Goal: Navigation & Orientation: Understand site structure

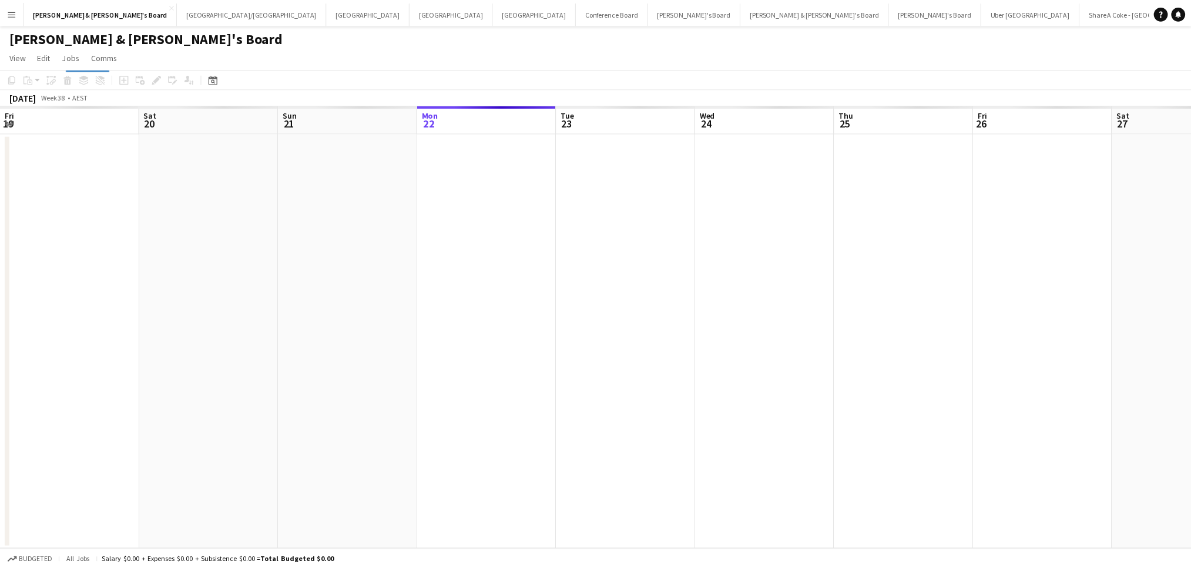
scroll to position [0, 280]
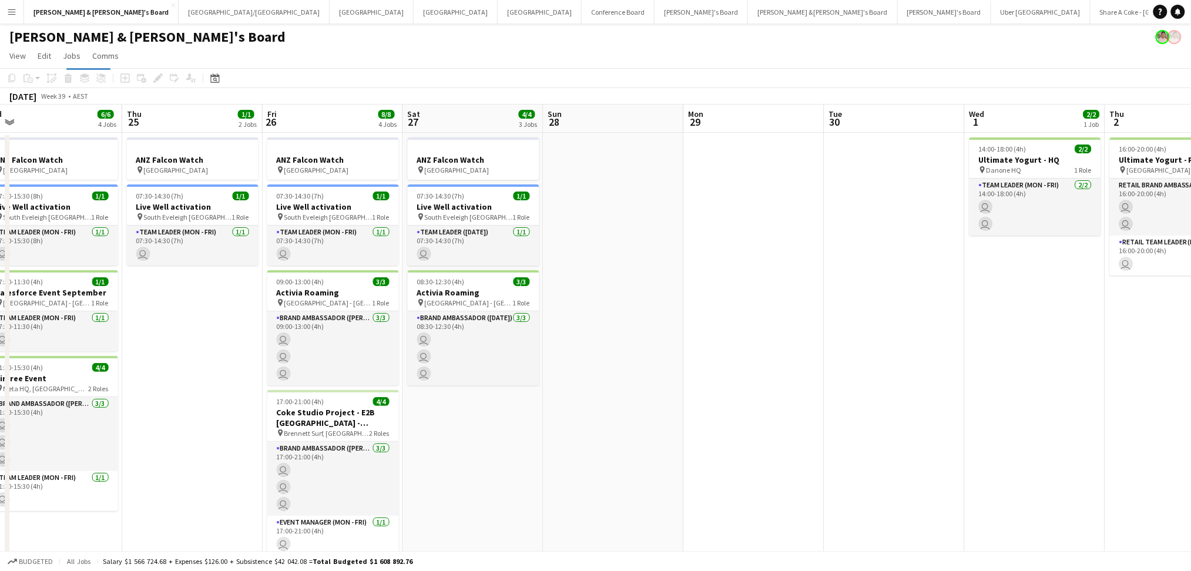
drag, startPoint x: 861, startPoint y: 391, endPoint x: 309, endPoint y: 371, distance: 552.7
click at [310, 373] on app-calendar-viewport "Sun 21 1/1 2 Jobs Mon 22 5/5 3 Jobs Tue 23 2/2 2 Jobs Wed 24 6/6 4 Jobs Thu 25 …" at bounding box center [595, 413] width 1191 height 617
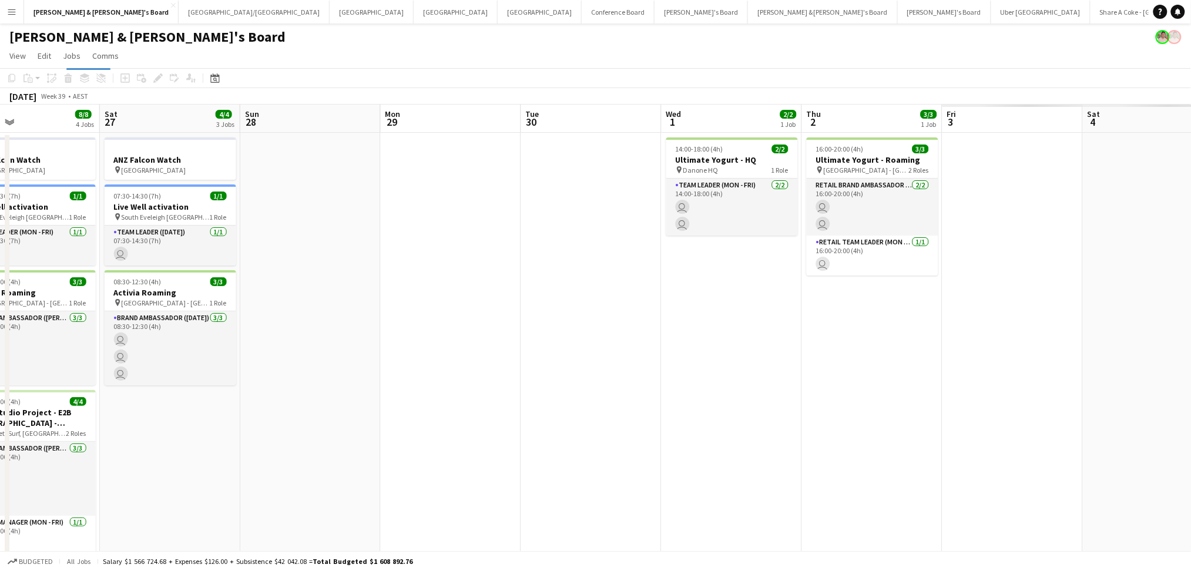
drag, startPoint x: 703, startPoint y: 422, endPoint x: 506, endPoint y: 401, distance: 198.6
click at [507, 402] on app-calendar-viewport "Tue 23 2/2 2 Jobs Wed 24 6/6 4 Jobs Thu 25 1/1 2 Jobs Fri 26 8/8 4 Jobs Sat 27 …" at bounding box center [595, 413] width 1191 height 617
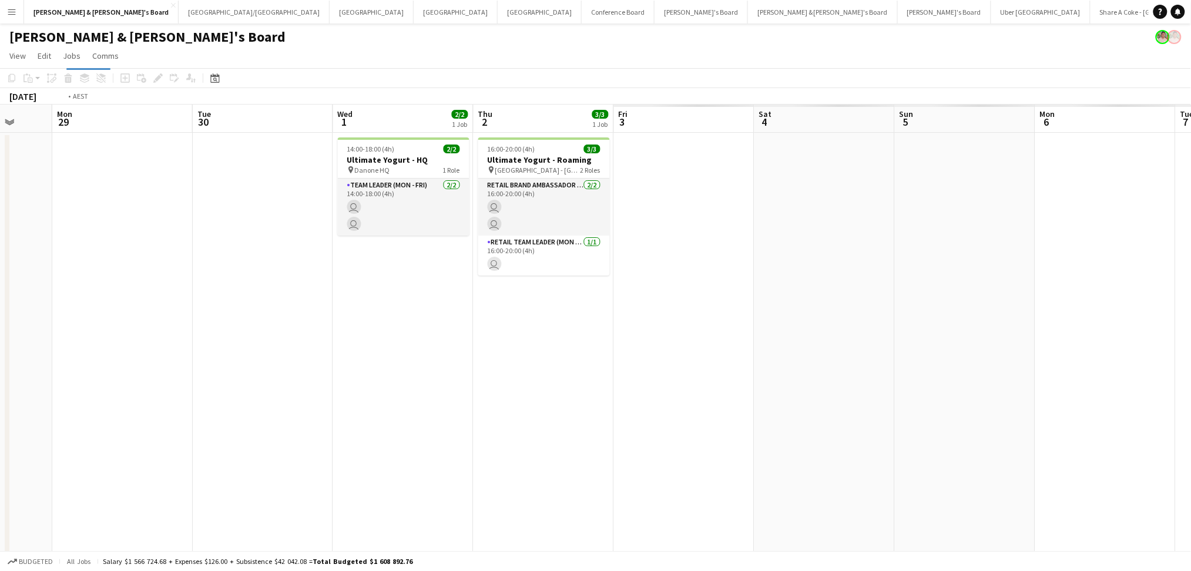
drag, startPoint x: 687, startPoint y: 423, endPoint x: 271, endPoint y: 398, distance: 416.2
click at [232, 405] on app-calendar-viewport "Thu 25 1/1 2 Jobs Fri 26 8/8 4 Jobs Sat 27 4/4 3 Jobs Sun 28 Mon 29 Tue 30 Wed …" at bounding box center [595, 413] width 1191 height 617
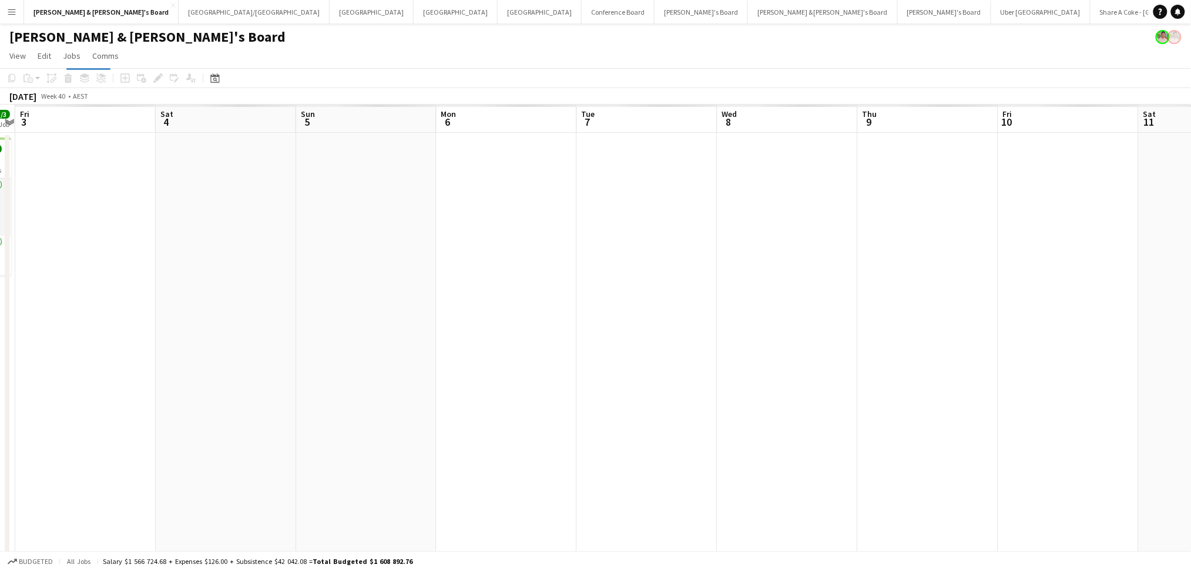
drag, startPoint x: 615, startPoint y: 423, endPoint x: 245, endPoint y: 409, distance: 369.9
click at [245, 409] on app-calendar-viewport "Tue 30 Wed 1 2/2 1 Job Thu 2 3/3 1 Job Fri 3 Sat 4 Sun 5 Mon 6 Tue 7 Wed 8 Thu …" at bounding box center [595, 413] width 1191 height 617
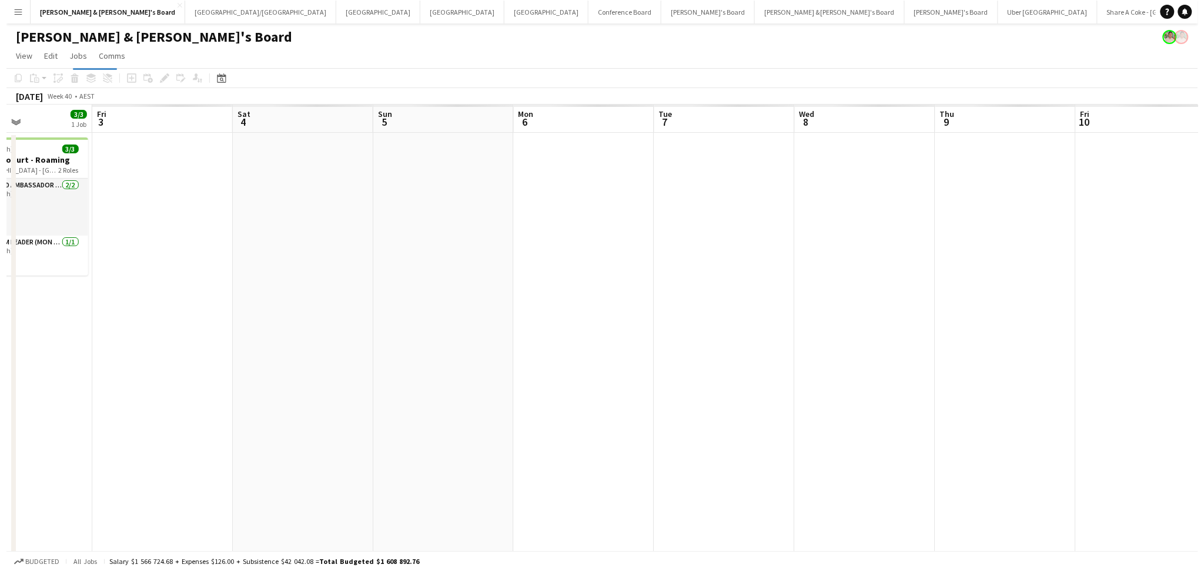
scroll to position [0, 362]
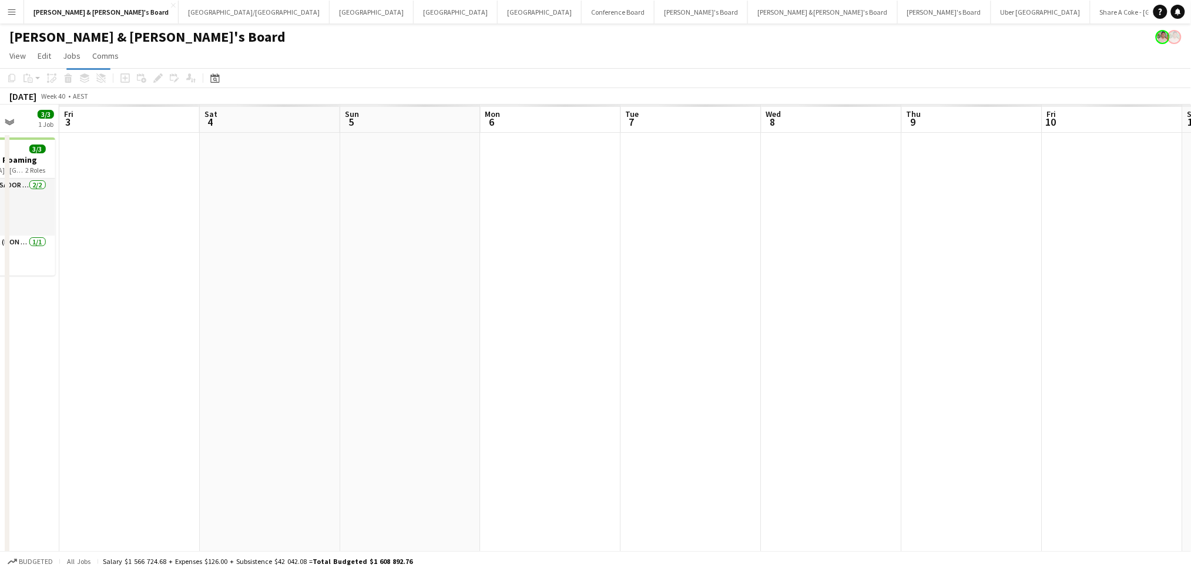
drag, startPoint x: 566, startPoint y: 411, endPoint x: 329, endPoint y: 408, distance: 236.8
click at [329, 408] on app-calendar-viewport "Tue 30 Wed 1 2/2 1 Job Thu 2 3/3 1 Job Fri 3 Sat 4 Sun 5 Mon 6 Tue 7 Wed 8 Thu …" at bounding box center [595, 413] width 1191 height 617
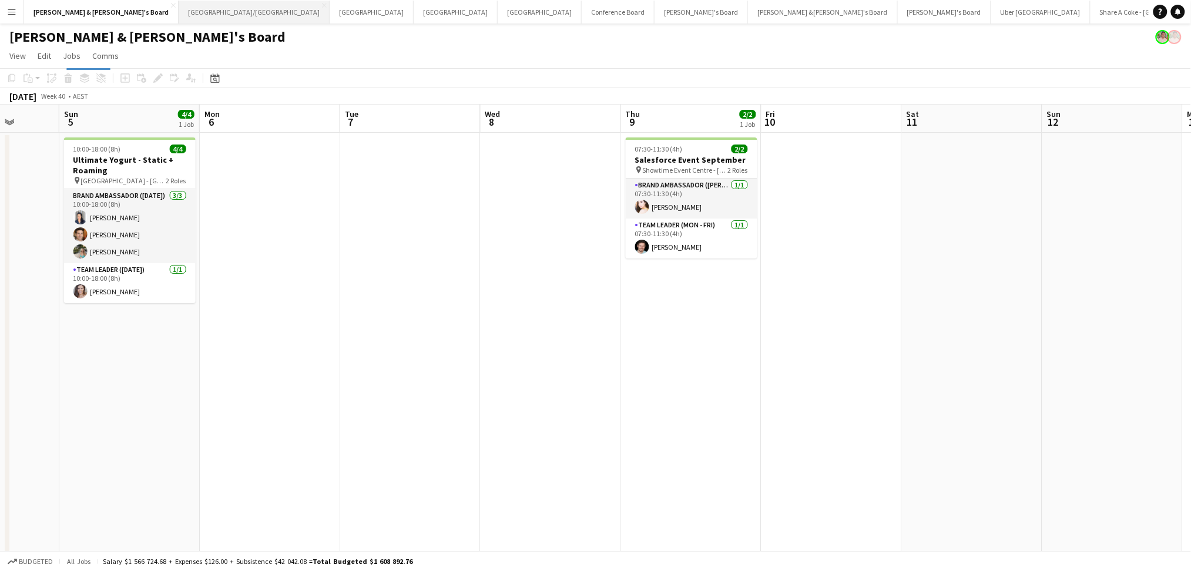
click at [179, 19] on button "[GEOGRAPHIC_DATA]/[GEOGRAPHIC_DATA] Close" at bounding box center [254, 12] width 151 height 23
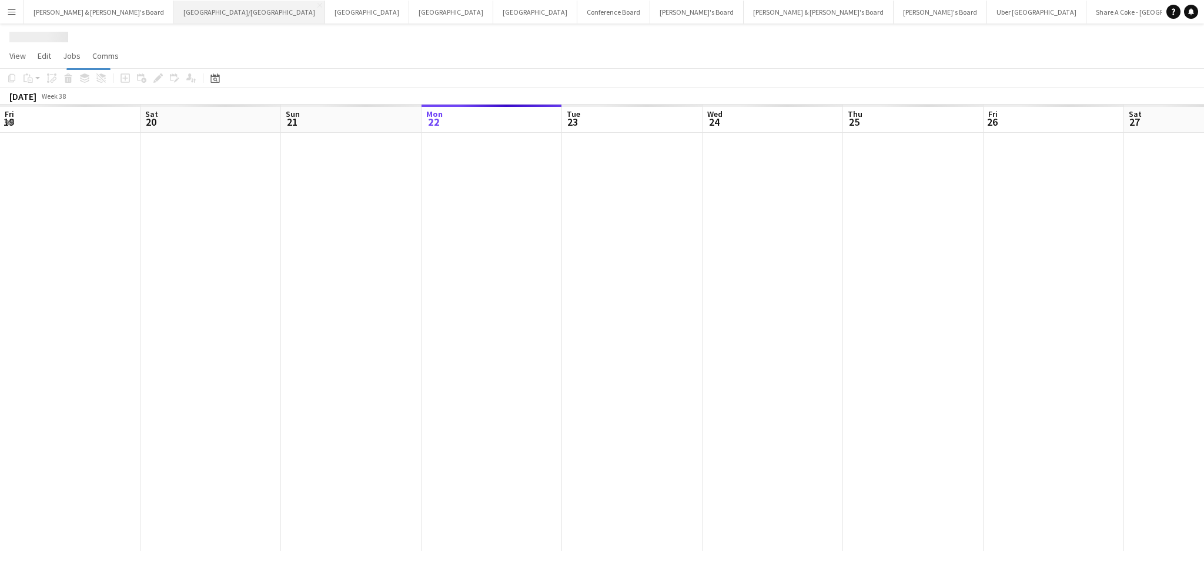
scroll to position [0, 280]
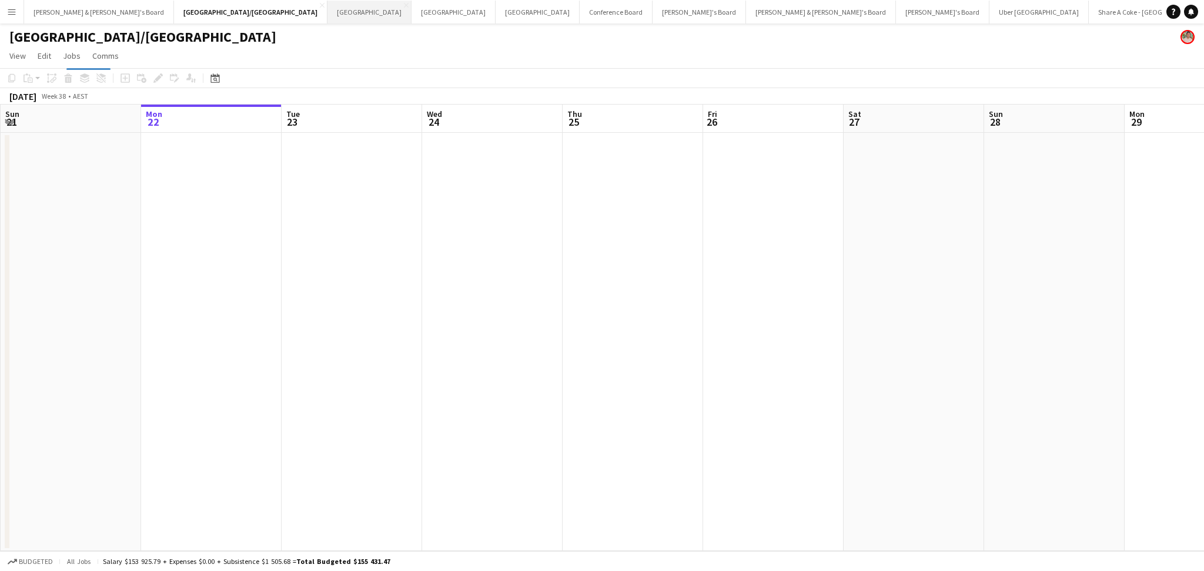
click at [327, 21] on button "Melbourne Close" at bounding box center [369, 12] width 84 height 23
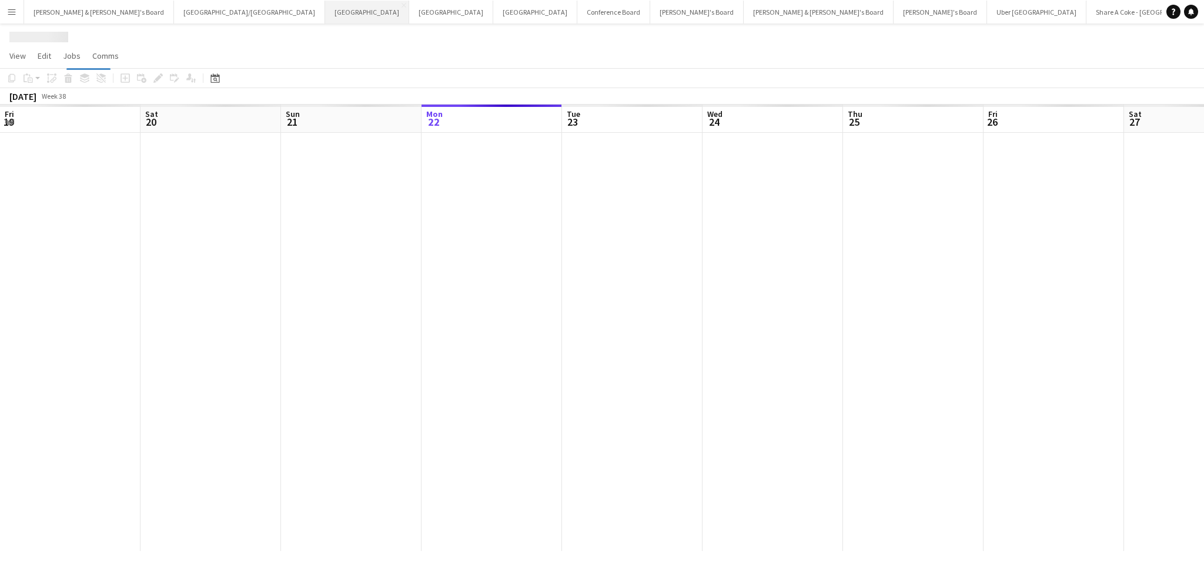
scroll to position [0, 280]
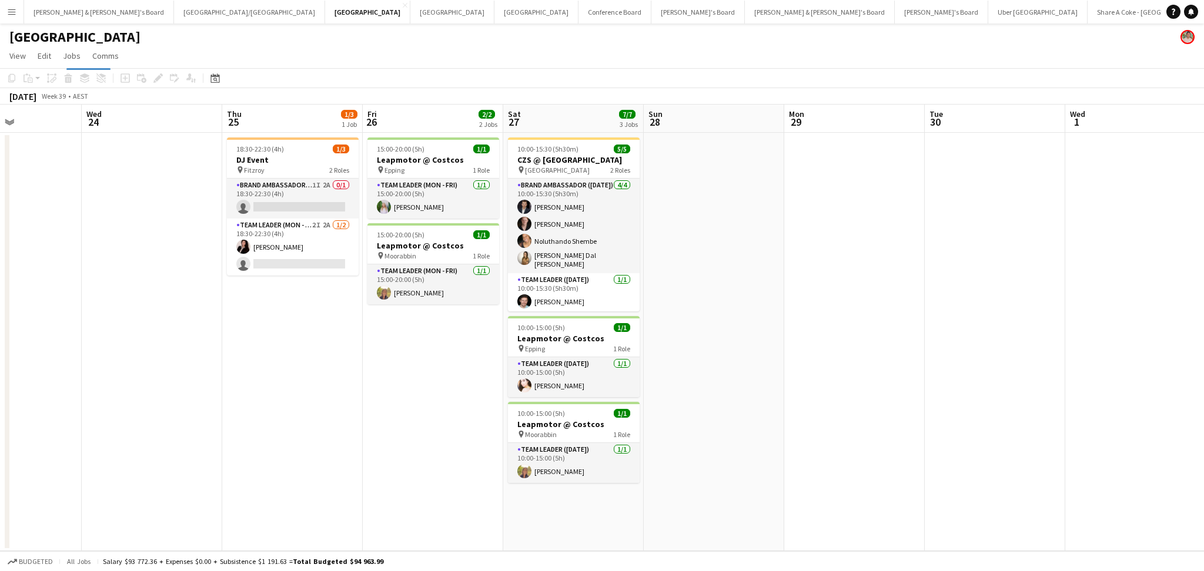
drag, startPoint x: 644, startPoint y: 441, endPoint x: 997, endPoint y: 422, distance: 353.7
click at [22, 405] on app-calendar-viewport "Sun 21 Mon 22 Tue 23 Wed 24 Thu 25 1/3 1 Job Fri 26 2/2 2 Jobs Sat 27 7/7 3 Job…" at bounding box center [602, 328] width 1204 height 447
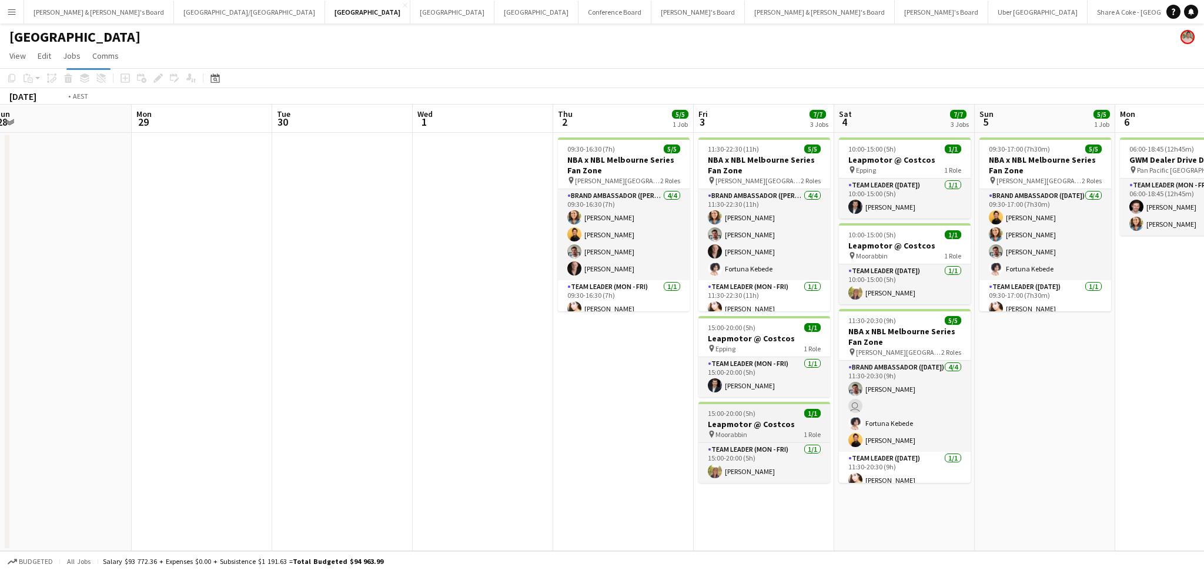
drag, startPoint x: 674, startPoint y: 425, endPoint x: 386, endPoint y: 419, distance: 288.0
click at [367, 420] on app-calendar-viewport "Thu 25 1/3 1 Job Fri 26 2/2 2 Jobs Sat 27 7/7 3 Jobs Sun 28 Mon 29 Tue 30 Wed 1…" at bounding box center [602, 328] width 1204 height 447
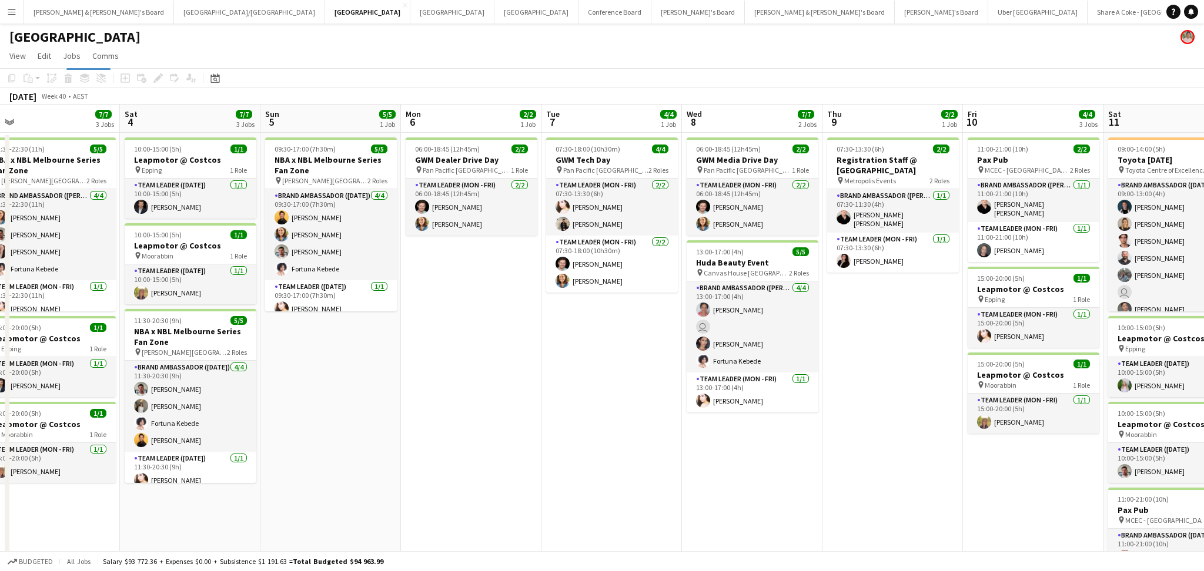
drag, startPoint x: 1092, startPoint y: 517, endPoint x: 616, endPoint y: 478, distance: 477.5
click at [618, 478] on app-calendar-viewport "Tue 30 Wed 1 Thu 2 5/5 1 Job Fri 3 7/7 3 Jobs Sat 4 7/7 3 Jobs Sun 5 5/5 1 Job …" at bounding box center [602, 459] width 1204 height 709
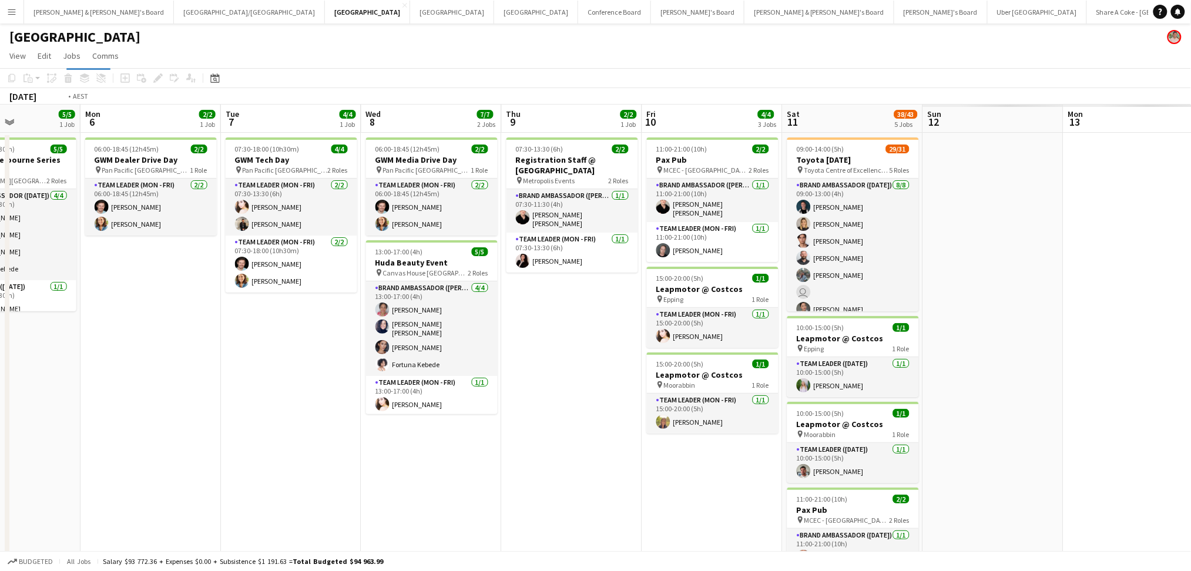
drag, startPoint x: 889, startPoint y: 466, endPoint x: 523, endPoint y: 453, distance: 365.7
click at [523, 453] on app-calendar-viewport "Thu 2 5/5 1 Job Fri 3 7/7 3 Jobs Sat 4 7/7 3 Jobs Sun 5 5/5 1 Job Mon 6 2/2 1 J…" at bounding box center [595, 459] width 1191 height 709
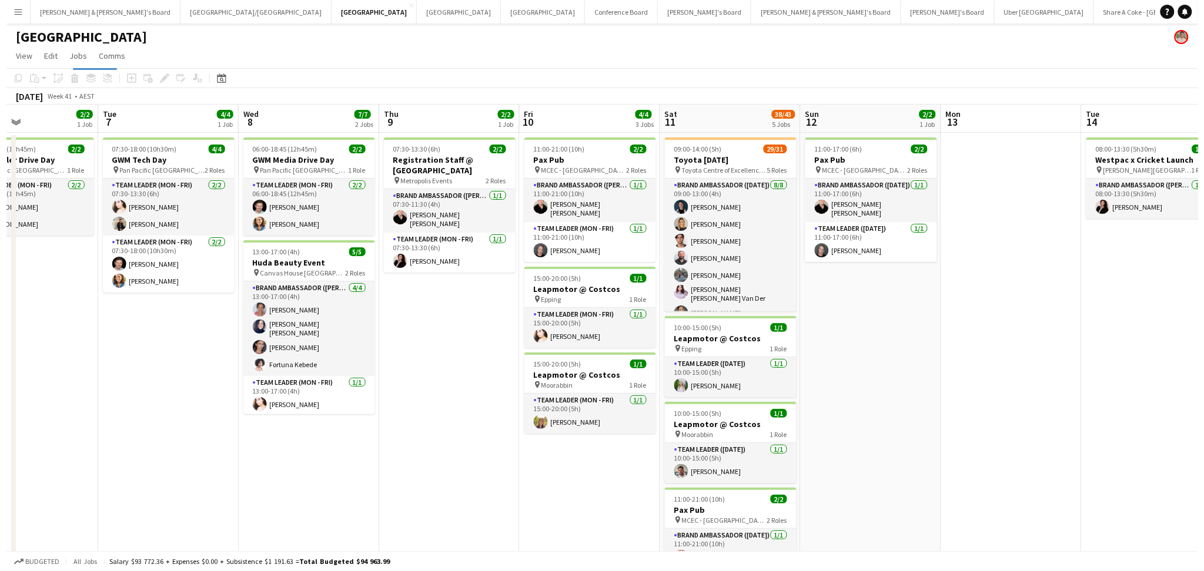
scroll to position [0, 344]
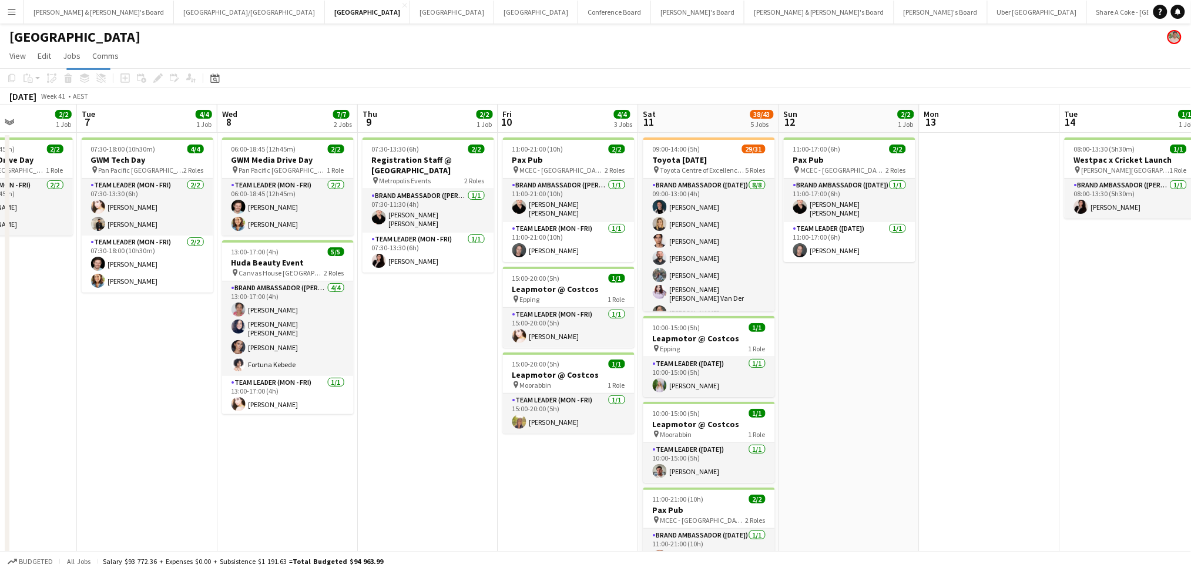
drag, startPoint x: 374, startPoint y: 471, endPoint x: 500, endPoint y: 471, distance: 125.2
click at [500, 471] on app-calendar-viewport "Sat 4 7/7 3 Jobs Sun 5 5/5 1 Job Mon 6 2/2 1 Job Tue 7 4/4 1 Job Wed 8 7/7 2 Jo…" at bounding box center [595, 459] width 1191 height 709
click at [62, 21] on button "[PERSON_NAME] & [PERSON_NAME]'s Board Close" at bounding box center [99, 12] width 150 height 23
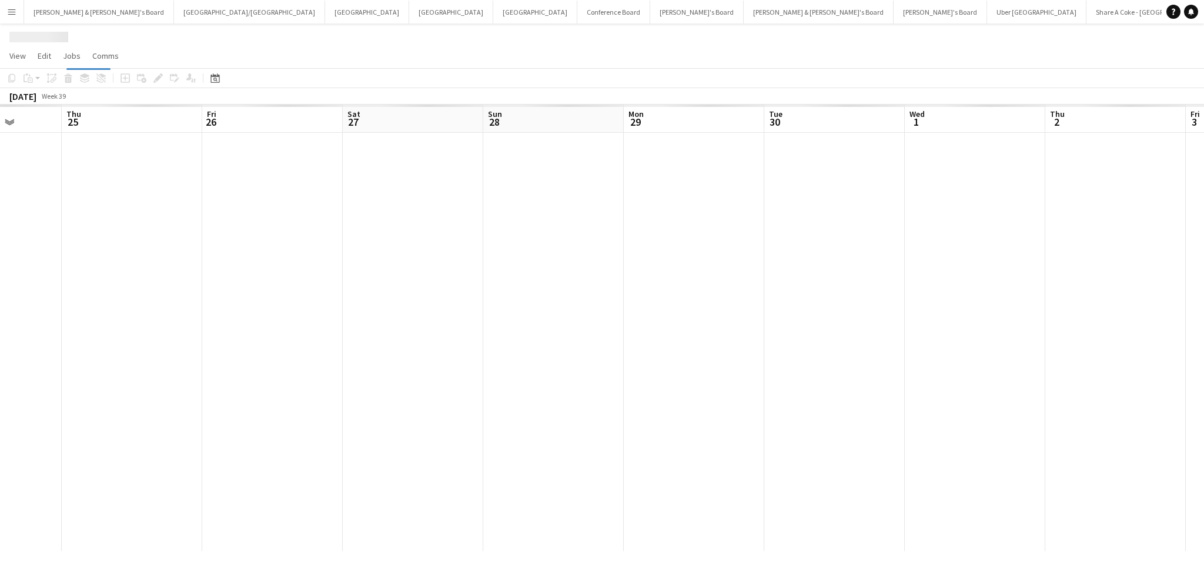
drag, startPoint x: 1055, startPoint y: 353, endPoint x: 574, endPoint y: 355, distance: 481.3
click at [429, 350] on app-calendar-viewport "Sun 21 Mon 22 Tue 23 Wed 24 Thu 25 Fri 26 Sat 27 Sun 28 Mon 29 Tue 30 Wed 1 Thu…" at bounding box center [602, 328] width 1204 height 447
drag, startPoint x: 960, startPoint y: 395, endPoint x: 392, endPoint y: 380, distance: 568.4
click at [392, 380] on app-calendar-viewport "Fri 26 Sat 27 Sun 28 Mon 29 Tue 30 Wed 1 Thu 2 Fri 3 Sat 4 Sun 5 Mon 6 Tue 7 We…" at bounding box center [602, 328] width 1204 height 447
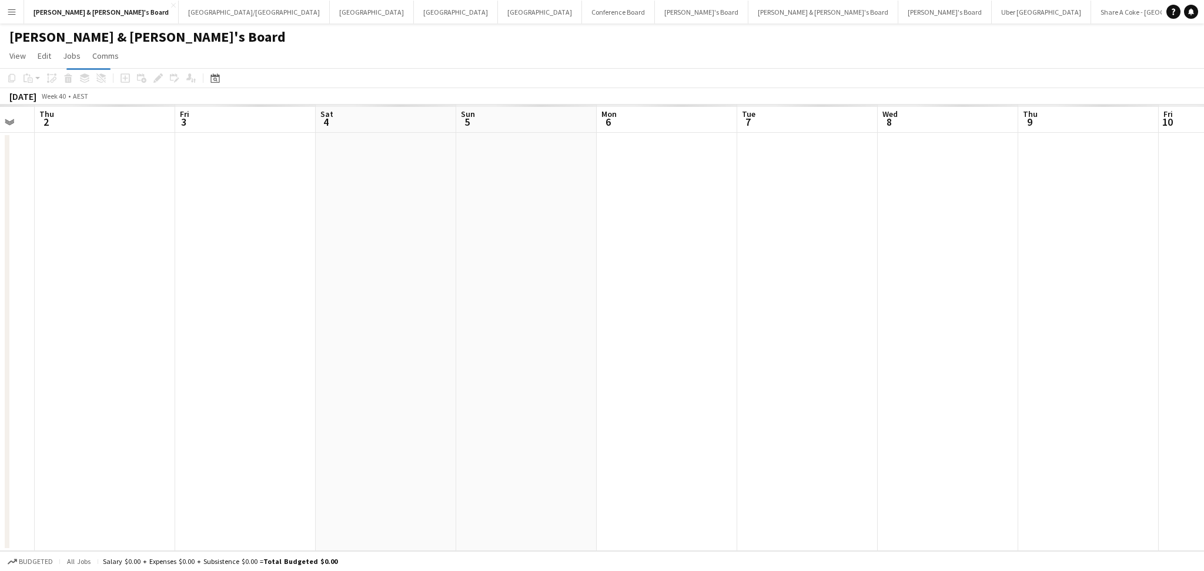
drag, startPoint x: 880, startPoint y: 434, endPoint x: 531, endPoint y: 429, distance: 348.5
click at [486, 430] on app-calendar-viewport "Mon 29 Tue 30 Wed 1 Thu 2 Fri 3 Sat 4 Sun 5 Mon 6 Tue 7 Wed 8 Thu 9 Fri 10 Sat …" at bounding box center [602, 328] width 1204 height 447
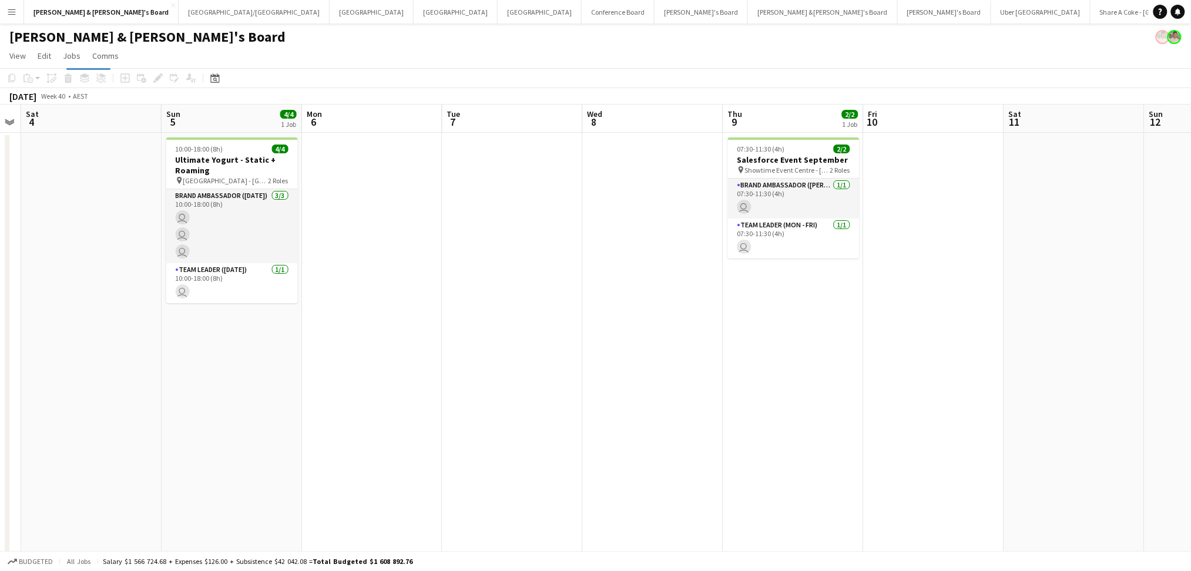
drag, startPoint x: 867, startPoint y: 467, endPoint x: 660, endPoint y: 472, distance: 207.5
click at [660, 472] on app-calendar-viewport "Wed 1 2/2 1 Job Thu 2 3/3 1 Job Fri 3 Sat 4 Sun 5 4/4 1 Job Mon 6 Tue 7 Wed 8 T…" at bounding box center [595, 413] width 1191 height 617
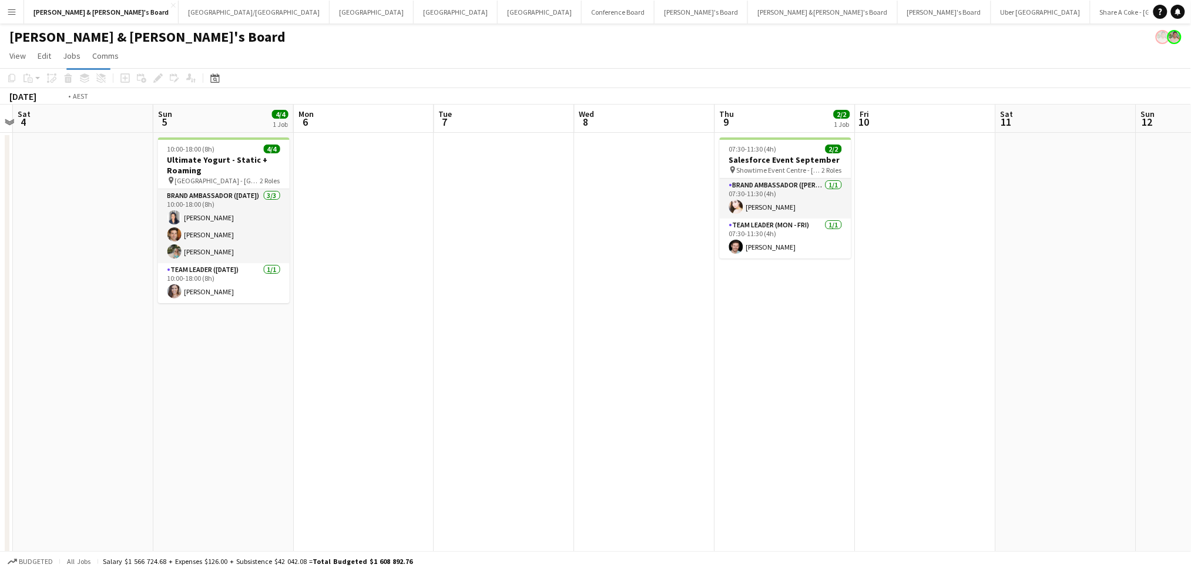
scroll to position [0, 461]
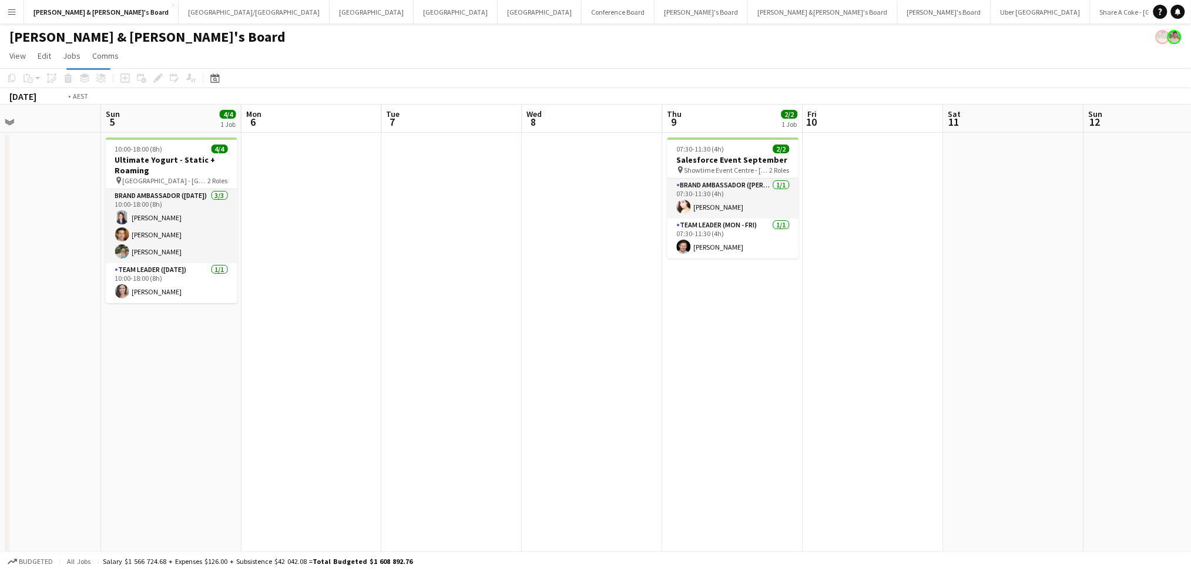
drag, startPoint x: 741, startPoint y: 427, endPoint x: 408, endPoint y: 425, distance: 332.6
click at [408, 425] on app-calendar-viewport "Wed 1 2/2 1 Job Thu 2 3/3 1 Job Fri 3 Sat 4 Sun 5 4/4 1 Job Mon 6 Tue 7 Wed 8 T…" at bounding box center [595, 413] width 1191 height 617
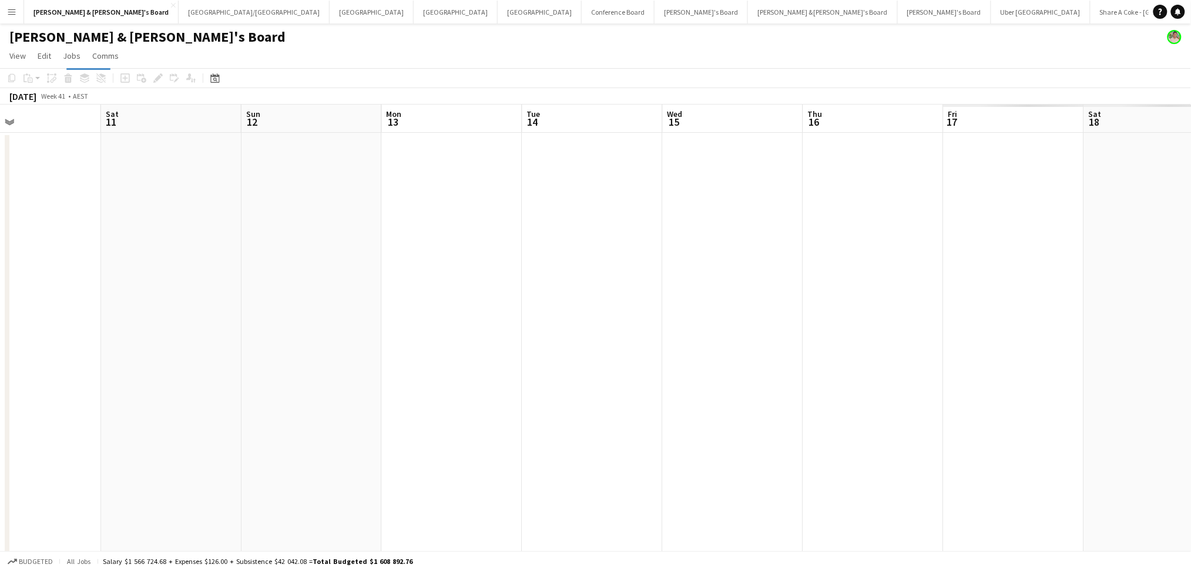
drag, startPoint x: 753, startPoint y: 373, endPoint x: 254, endPoint y: 301, distance: 504.5
click at [254, 301] on app-calendar-viewport "Tue 7 Wed 8 Thu 9 2/2 1 Job Fri 10 Sat 11 Sun 12 Mon 13 Tue 14 Wed 15 Thu 16 Fr…" at bounding box center [595, 413] width 1191 height 617
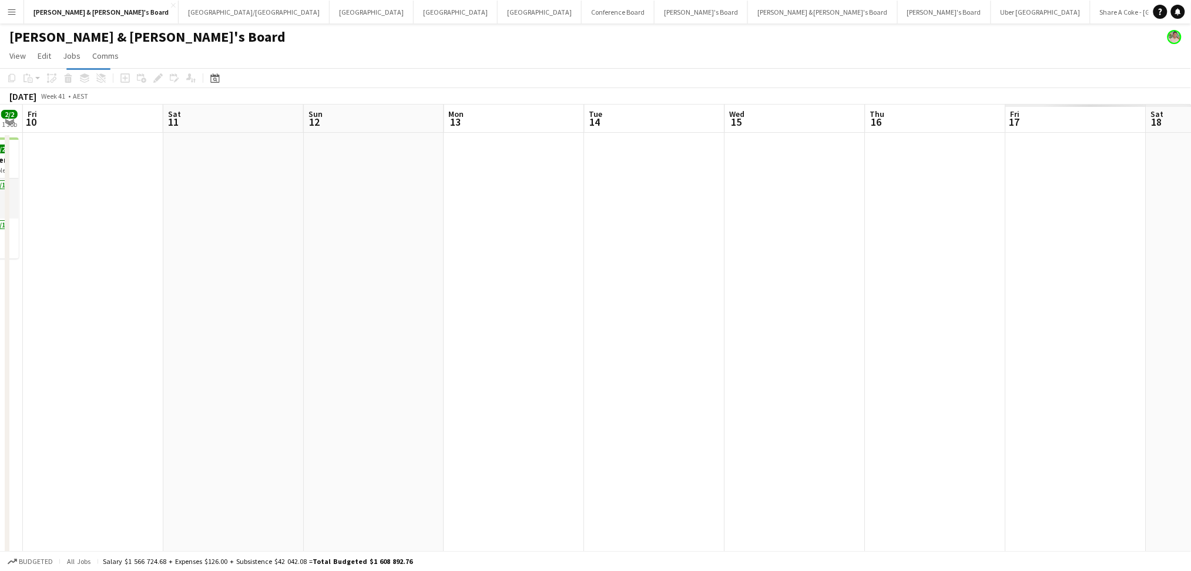
click at [429, 290] on app-calendar-viewport "Tue 7 Wed 8 Thu 9 2/2 1 Job Fri 10 Sat 11 Sun 12 Mon 13 Tue 14 Wed 15 Thu 16 Fr…" at bounding box center [595, 413] width 1191 height 617
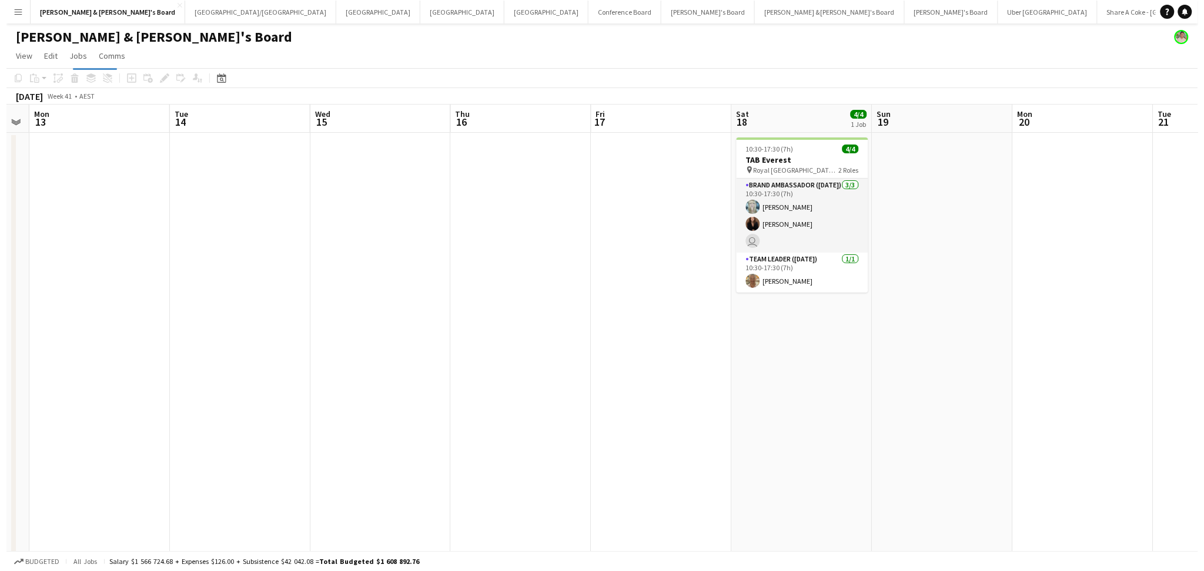
scroll to position [0, 353]
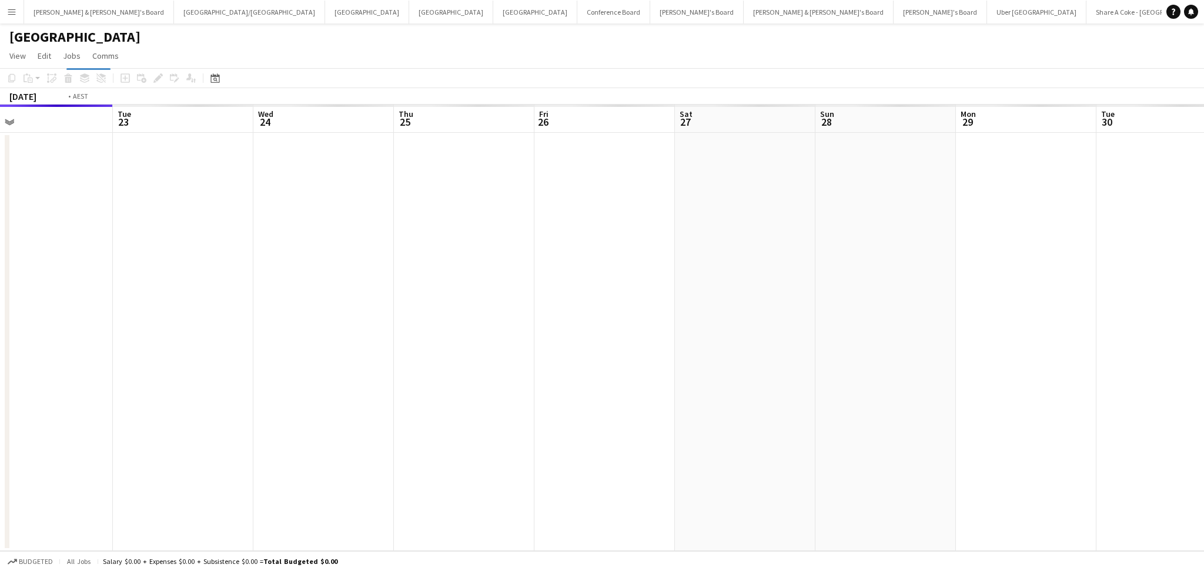
drag, startPoint x: 1041, startPoint y: 384, endPoint x: 283, endPoint y: 384, distance: 758.7
click at [284, 384] on app-calendar-viewport "Fri 19 Sat 20 Sun 21 Mon 22 Tue 23 Wed 24 Thu 25 Fri 26 Sat 27 Sun 28 Mon 29 Tu…" at bounding box center [602, 328] width 1204 height 447
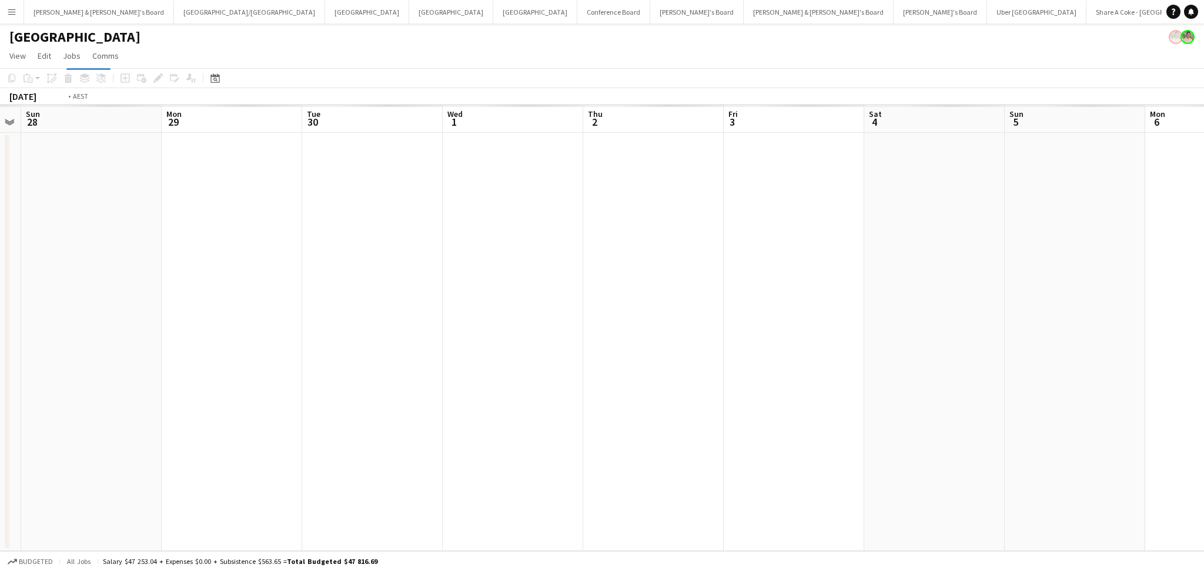
drag, startPoint x: 917, startPoint y: 461, endPoint x: 233, endPoint y: 403, distance: 685.9
click at [233, 404] on app-calendar-viewport "Wed 24 Thu 25 Fri 26 Sat 27 Sun 28 Mon 29 Tue 30 Wed 1 Thu 2 Fri 3 Sat 4 Sun 5 …" at bounding box center [602, 328] width 1204 height 447
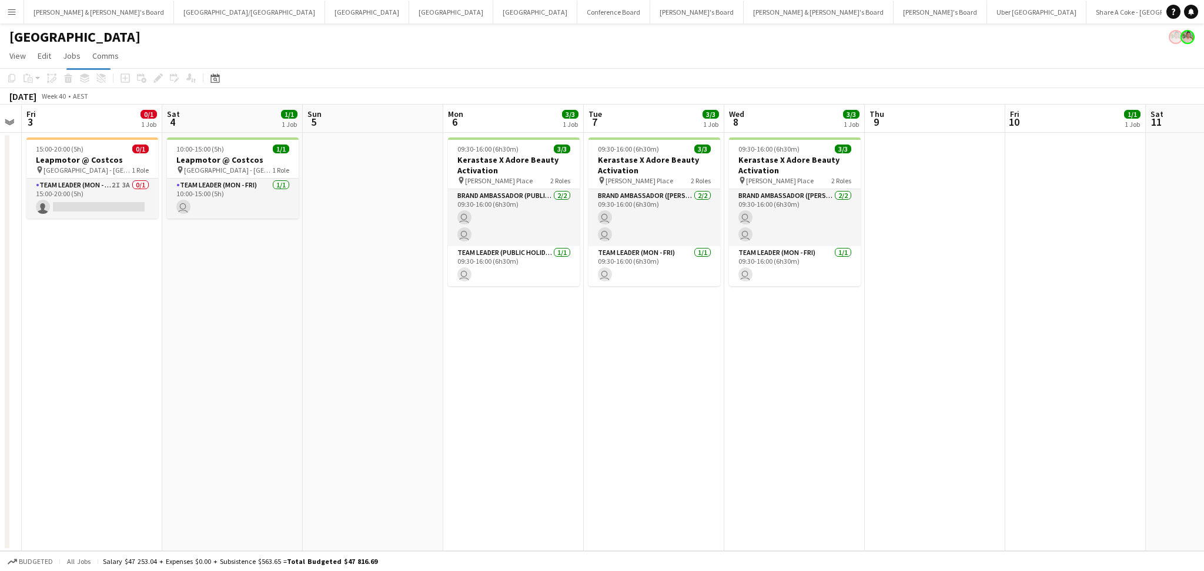
drag, startPoint x: 672, startPoint y: 433, endPoint x: 352, endPoint y: 381, distance: 323.9
click at [321, 381] on app-calendar-viewport "Mon 29 Tue 30 Wed 1 Thu 2 Fri 3 0/1 1 Job Sat 4 1/1 1 Job Sun 5 Mon 6 3/3 1 Job…" at bounding box center [602, 328] width 1204 height 447
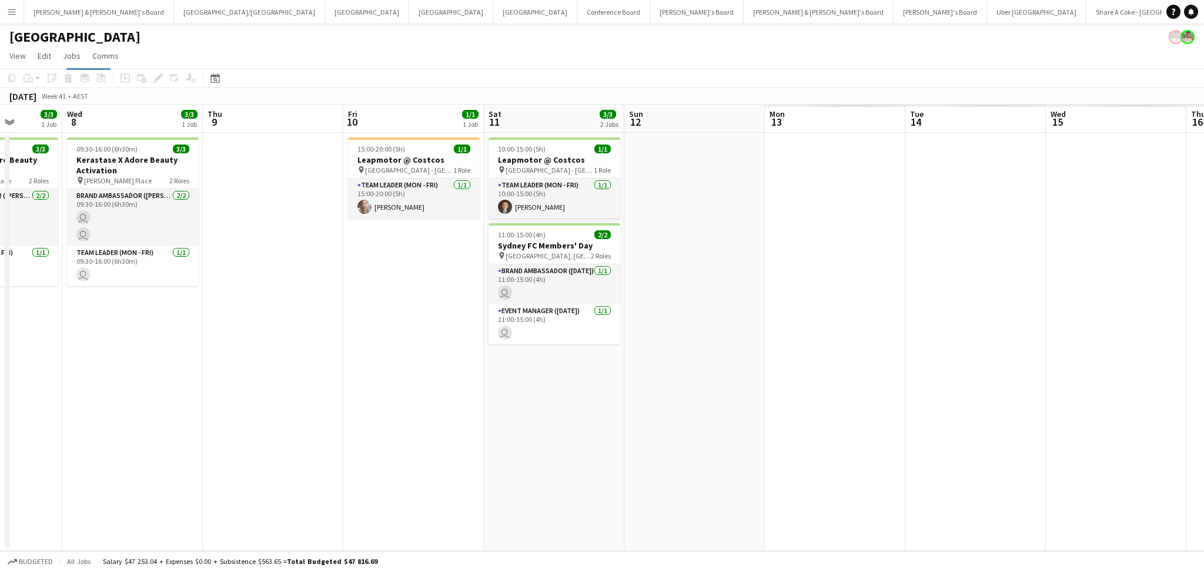
drag, startPoint x: 934, startPoint y: 446, endPoint x: 327, endPoint y: 396, distance: 608.5
click at [212, 397] on app-calendar-viewport "Fri 3 0/1 1 Job Sat 4 1/1 1 Job Sun 5 Mon 6 3/3 1 Job Tue 7 3/3 1 Job Wed 8 3/3…" at bounding box center [602, 328] width 1204 height 447
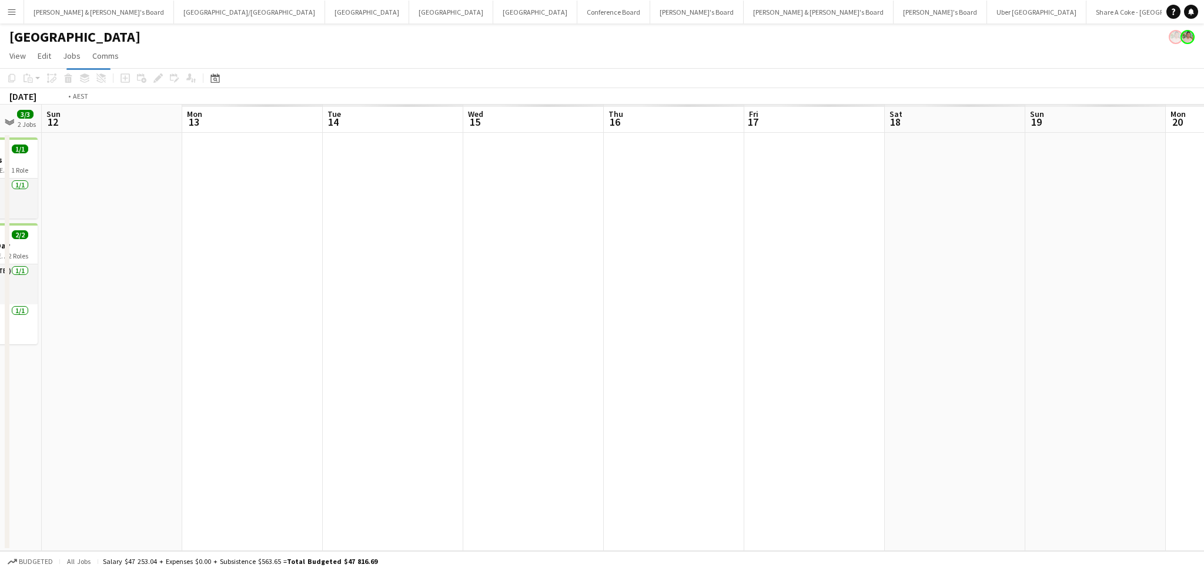
drag, startPoint x: 799, startPoint y: 457, endPoint x: 529, endPoint y: 415, distance: 272.8
click at [377, 407] on app-calendar-viewport "Wed 8 3/3 1 Job Thu 9 Fri 10 1/1 1 Job Sat 11 3/3 2 Jobs Sun 12 Mon 13 Tue 14 W…" at bounding box center [602, 328] width 1204 height 447
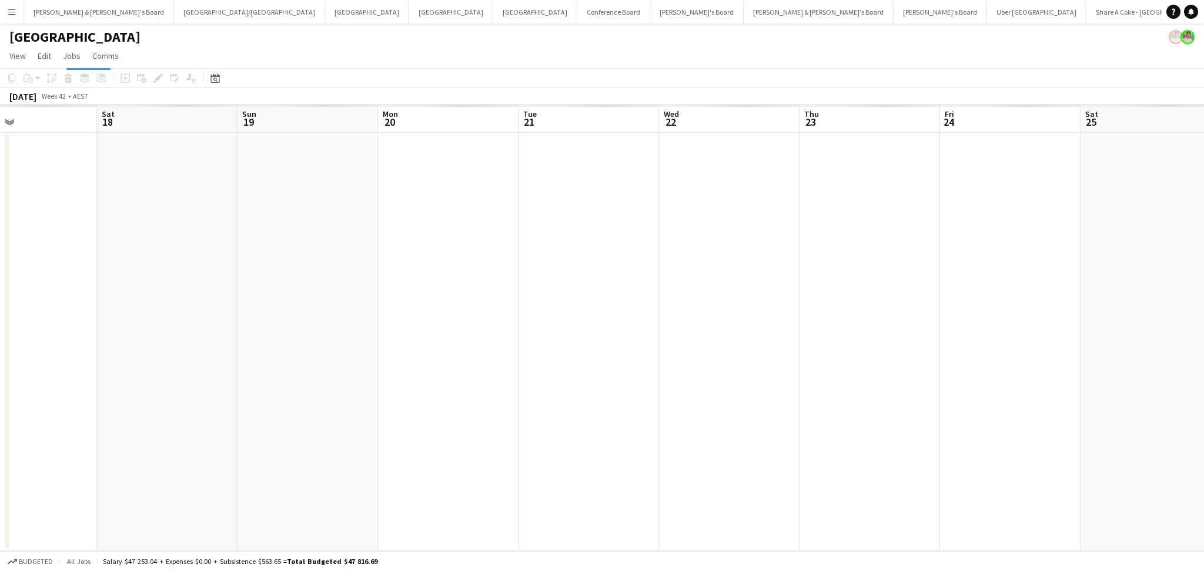
drag, startPoint x: 881, startPoint y: 444, endPoint x: 343, endPoint y: 395, distance: 541.1
click at [292, 395] on app-calendar-viewport "Mon 13 Tue 14 Wed 15 Thu 16 Fri 17 Sat 18 Sun 19 Mon 20 Tue 21 Wed 22 Thu 23 Fr…" at bounding box center [602, 328] width 1204 height 447
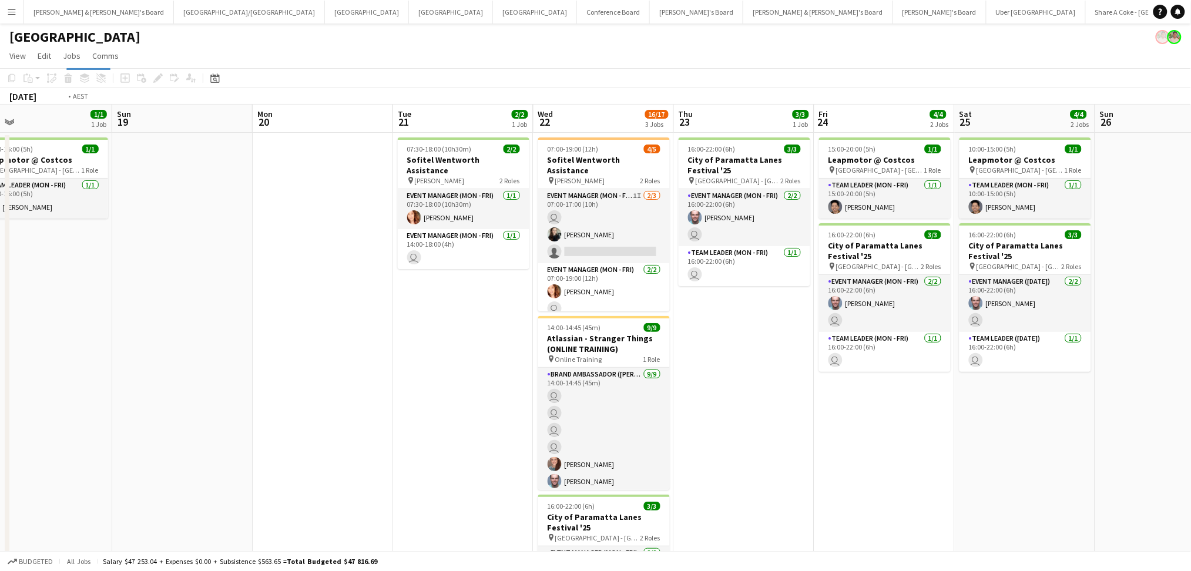
drag, startPoint x: 826, startPoint y: 438, endPoint x: 544, endPoint y: 433, distance: 282.1
click at [544, 433] on app-calendar-viewport "Thu 16 4/4 1 Job Fri 17 1/1 1 Job Sat 18 1/1 1 Job Sun 19 Mon 20 Tue 21 2/2 1 J…" at bounding box center [595, 431] width 1191 height 653
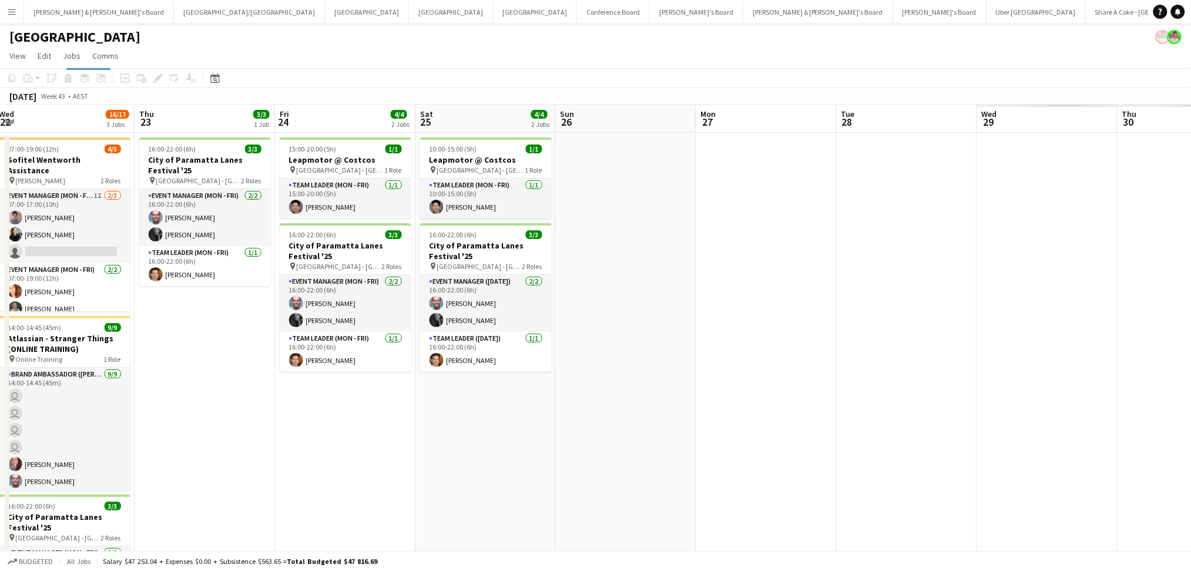
drag, startPoint x: 754, startPoint y: 452, endPoint x: 493, endPoint y: 435, distance: 261.5
click at [493, 435] on app-calendar-viewport "Mon 20 Tue 21 2/2 1 Job Wed 22 16/17 3 Jobs Thu 23 3/3 1 Job Fri 24 4/4 2 Jobs …" at bounding box center [595, 431] width 1191 height 653
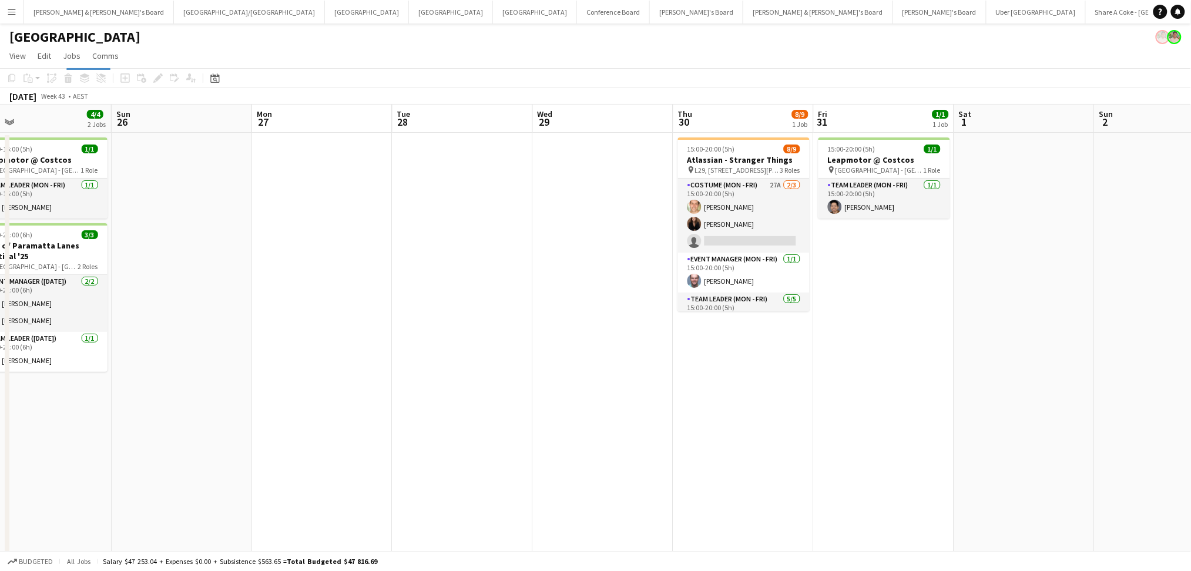
drag, startPoint x: 701, startPoint y: 444, endPoint x: 313, endPoint y: 404, distance: 389.9
click at [313, 404] on app-calendar-viewport "Wed 22 16/17 3 Jobs Thu 23 3/3 1 Job Fri 24 4/4 2 Jobs Sat 25 4/4 2 Jobs Sun 26…" at bounding box center [595, 431] width 1191 height 653
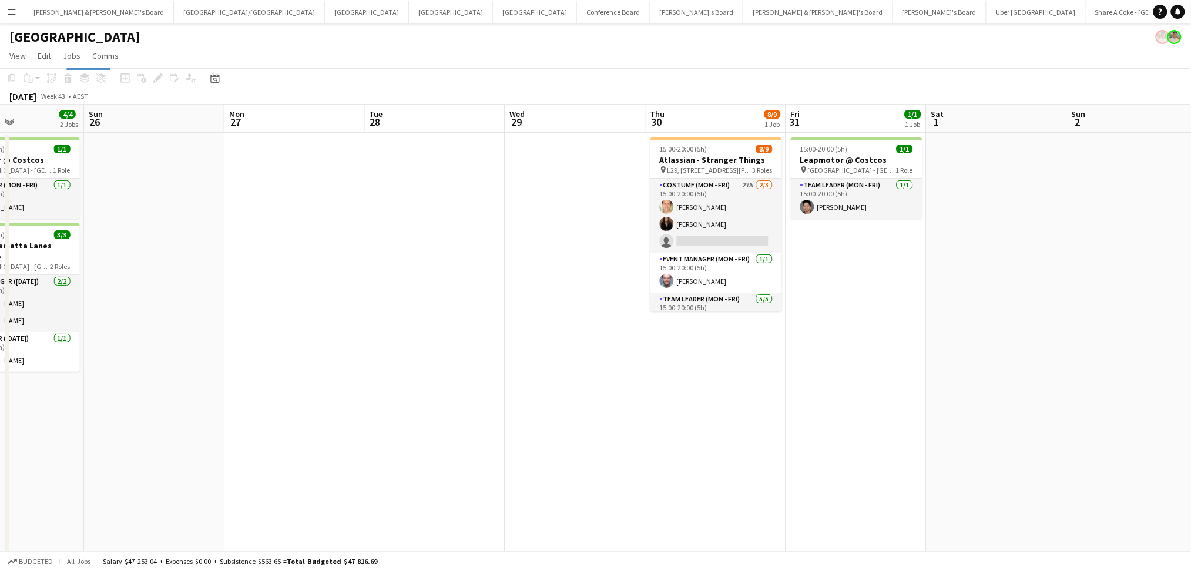
scroll to position [0, 282]
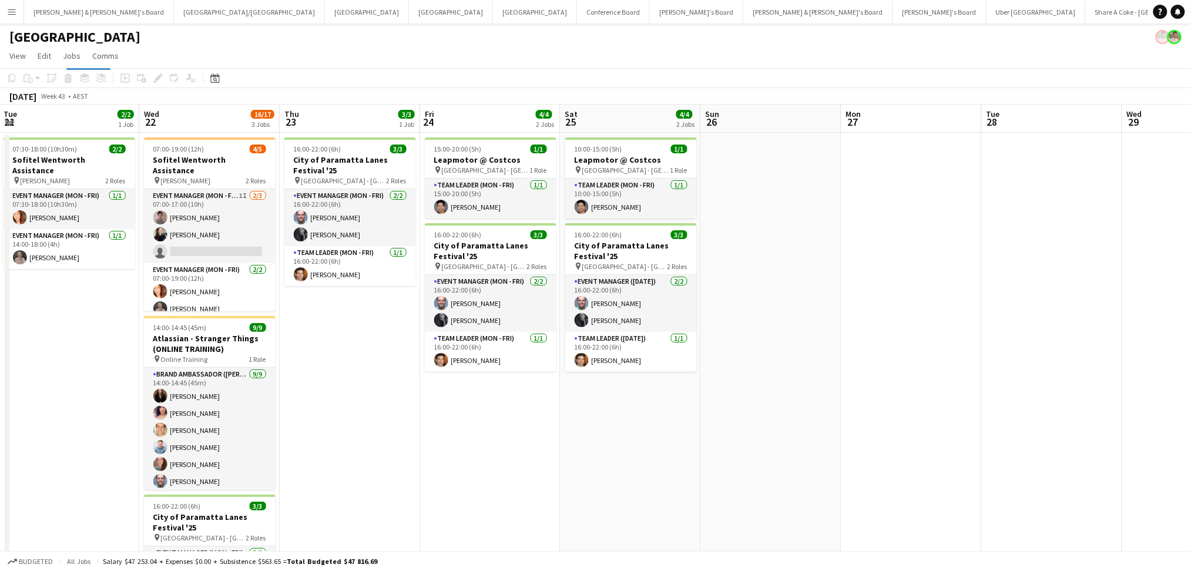
drag, startPoint x: 287, startPoint y: 395, endPoint x: 834, endPoint y: 356, distance: 547.9
click at [834, 356] on app-calendar-viewport "Sun 19 Mon 20 Tue 21 2/2 1 Job Wed 22 16/17 3 Jobs Thu 23 3/3 1 Job Fri 24 4/4 …" at bounding box center [595, 431] width 1191 height 653
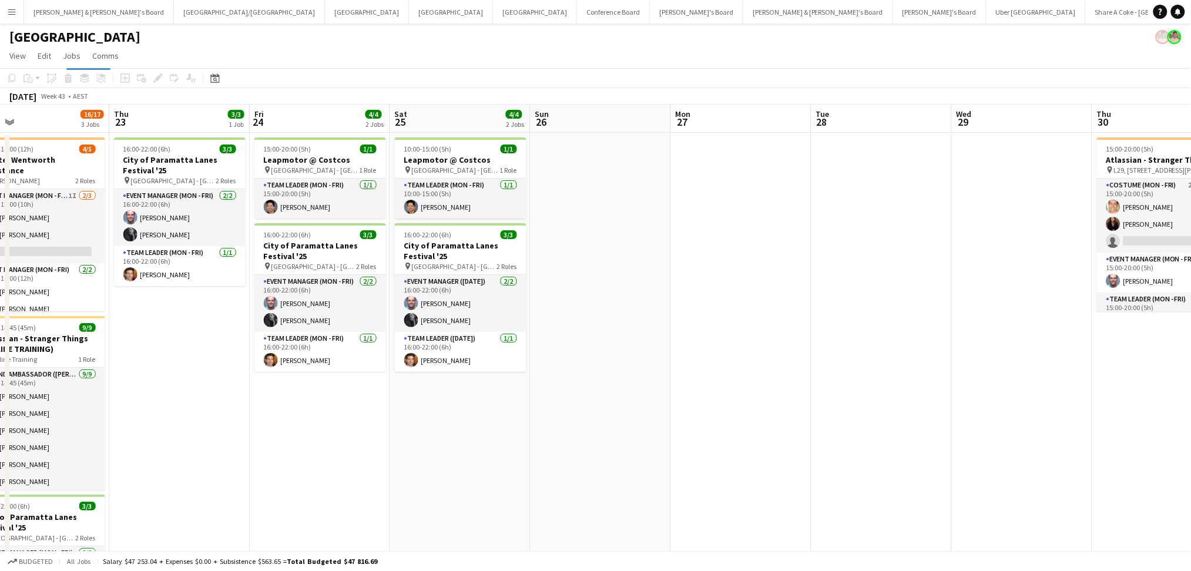
drag, startPoint x: 917, startPoint y: 403, endPoint x: 747, endPoint y: 408, distance: 170.5
click at [747, 408] on app-calendar-viewport "Sun 19 Mon 20 Tue 21 2/2 1 Job Wed 22 16/17 3 Jobs Thu 23 3/3 1 Job Fri 24 4/4 …" at bounding box center [595, 431] width 1191 height 653
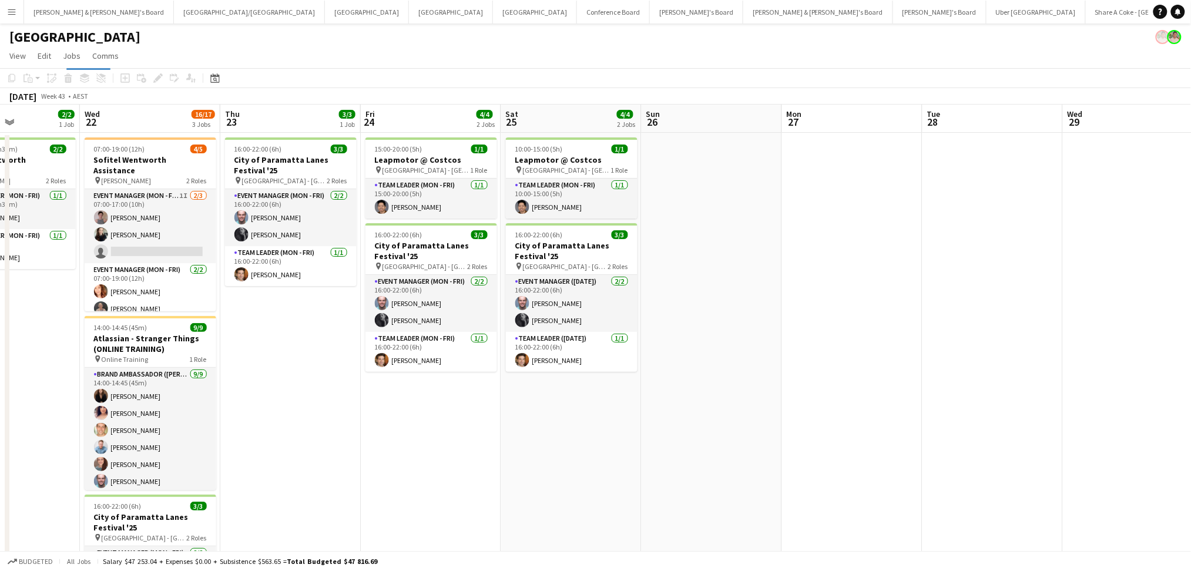
scroll to position [0, 414]
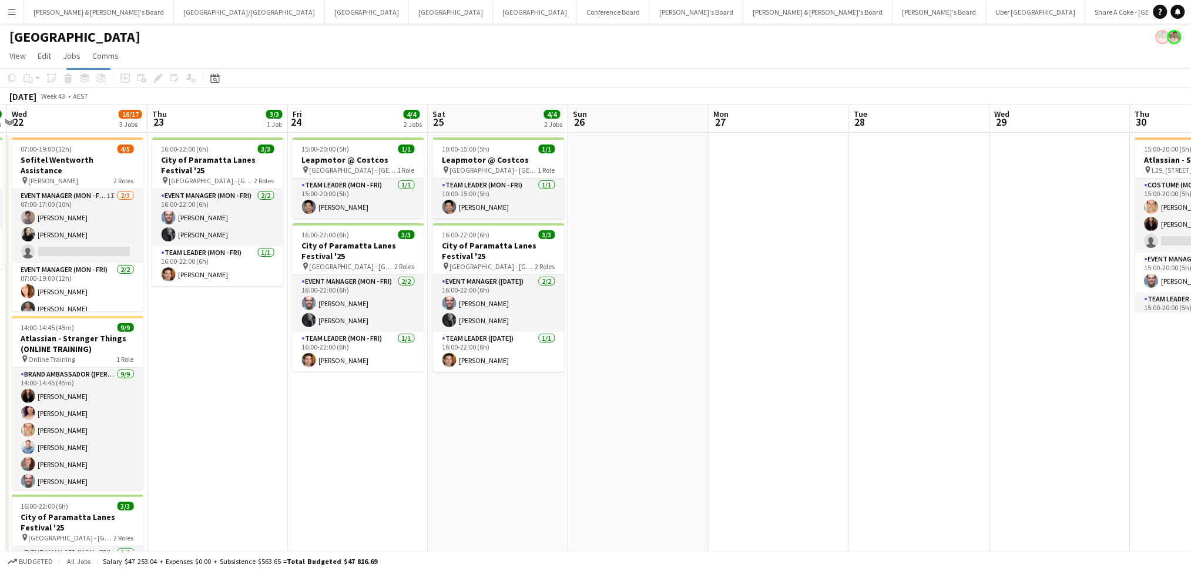
drag, startPoint x: 927, startPoint y: 456, endPoint x: 685, endPoint y: 438, distance: 243.4
click at [685, 438] on app-calendar-viewport "Sun 19 Mon 20 Tue 21 2/2 1 Job Wed 22 16/17 3 Jobs Thu 23 3/3 1 Job Fri 24 4/4 …" at bounding box center [595, 431] width 1191 height 653
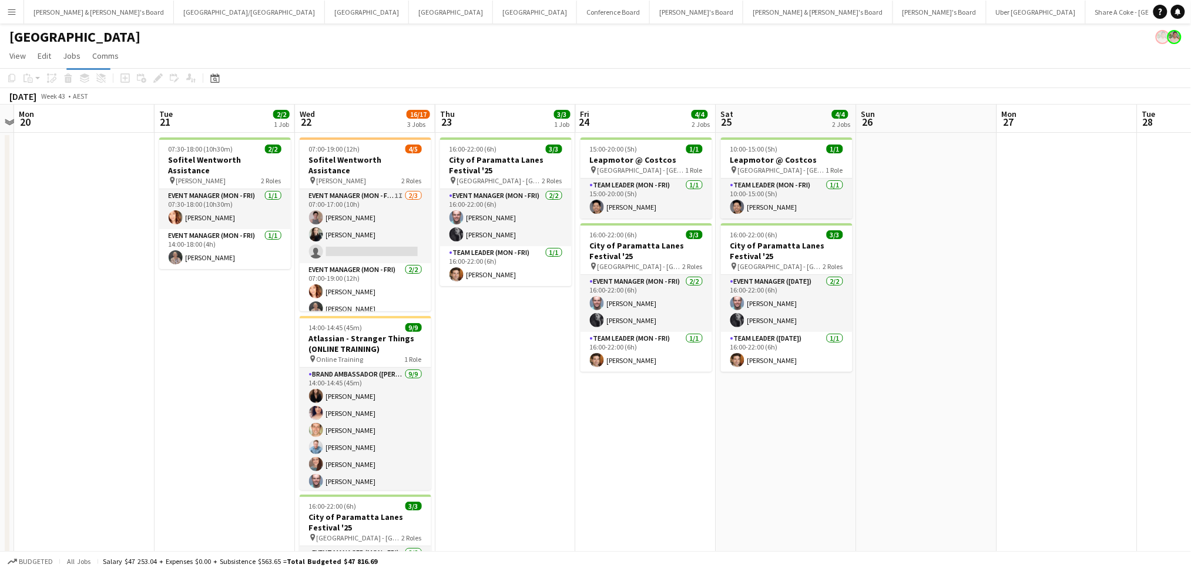
drag, startPoint x: 474, startPoint y: 487, endPoint x: 1044, endPoint y: 471, distance: 570.2
click at [1044, 471] on app-calendar-viewport "Sat 18 1/1 1 Job Sun 19 Mon 20 Tue 21 2/2 1 Job Wed 22 16/17 3 Jobs Thu 23 3/3 …" at bounding box center [595, 431] width 1191 height 653
